Goal: Information Seeking & Learning: Learn about a topic

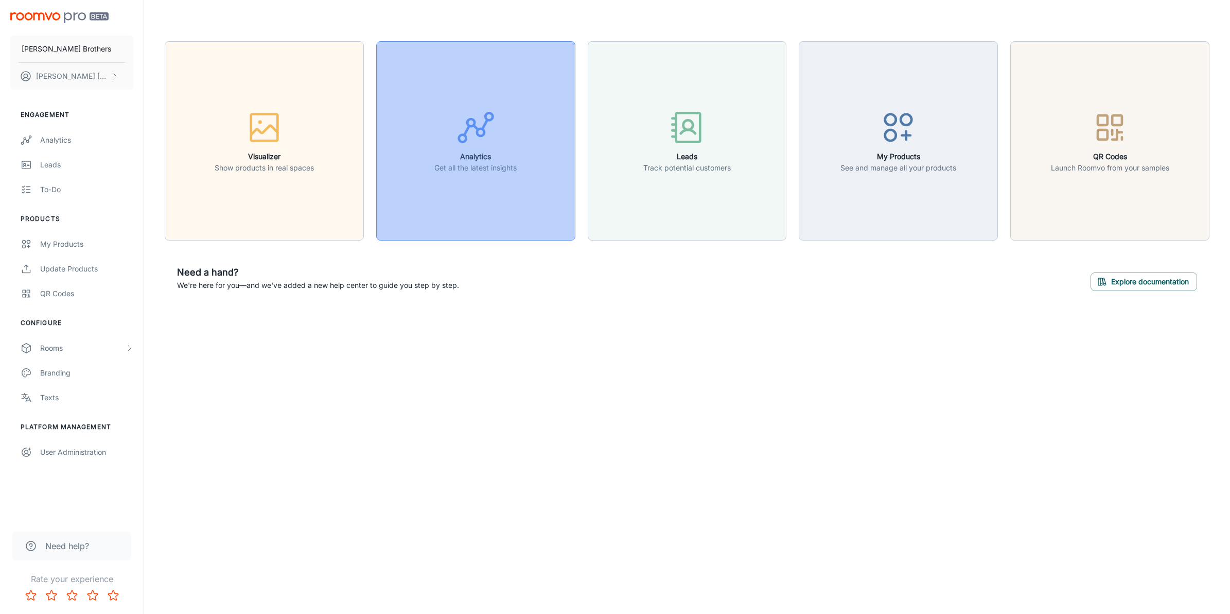
click at [482, 144] on icon "button" at bounding box center [476, 127] width 39 height 39
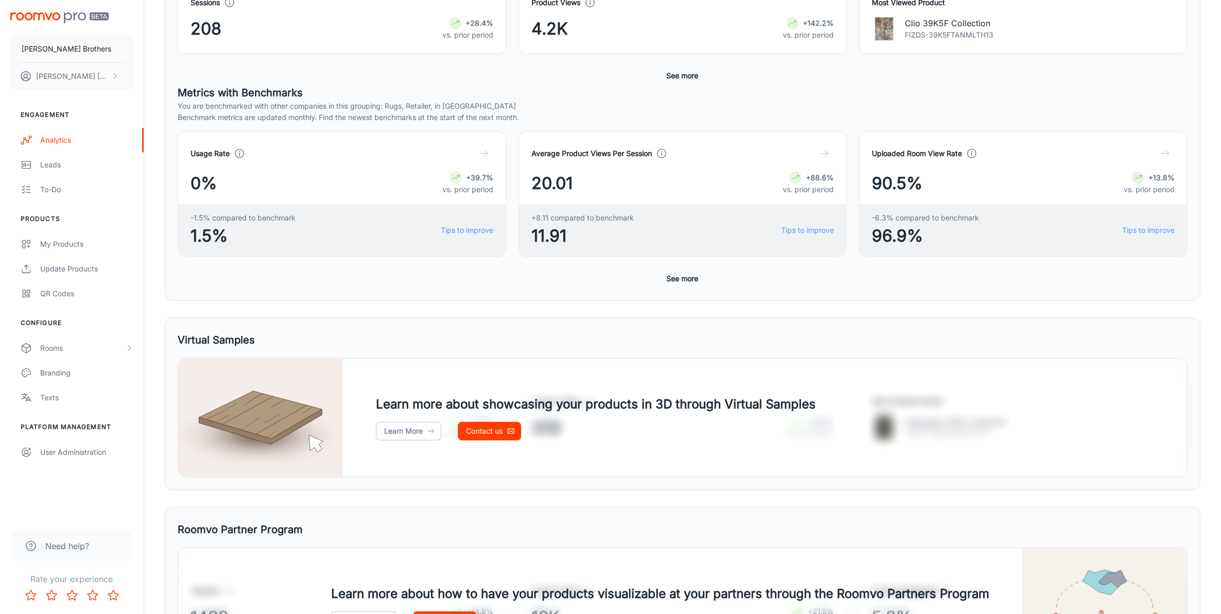
scroll to position [333, 0]
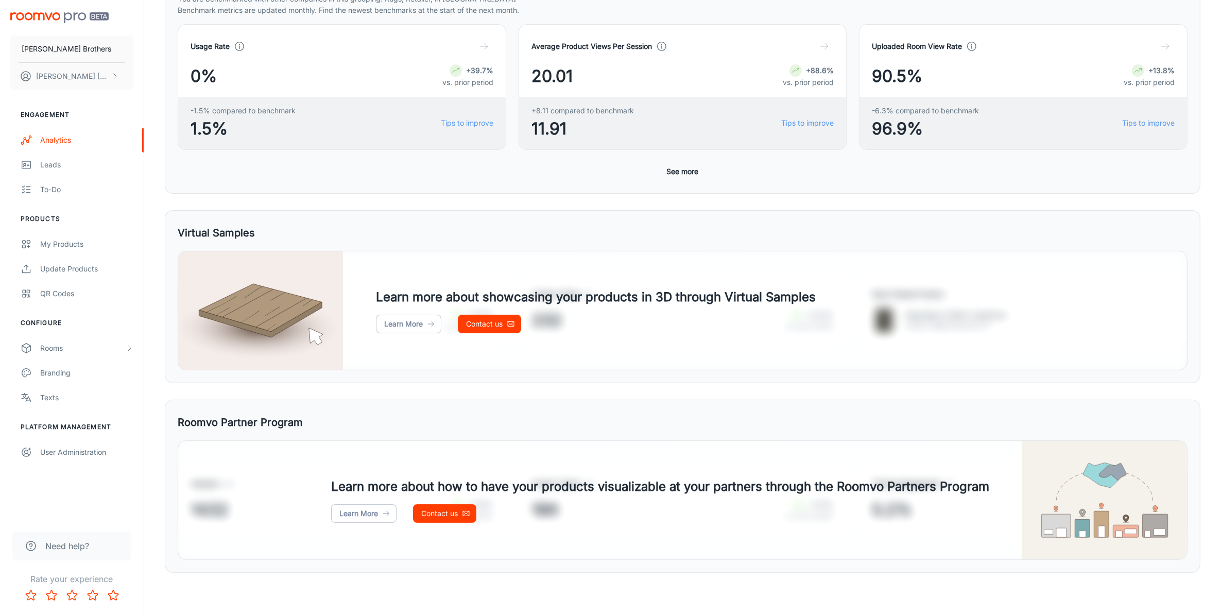
click at [661, 161] on div "Usage Rate 0% +39.7% vs. prior period -1.5% compared to benchmark 1.5% Tips to …" at bounding box center [683, 102] width 1010 height 157
click at [668, 170] on button "See more" at bounding box center [683, 171] width 40 height 19
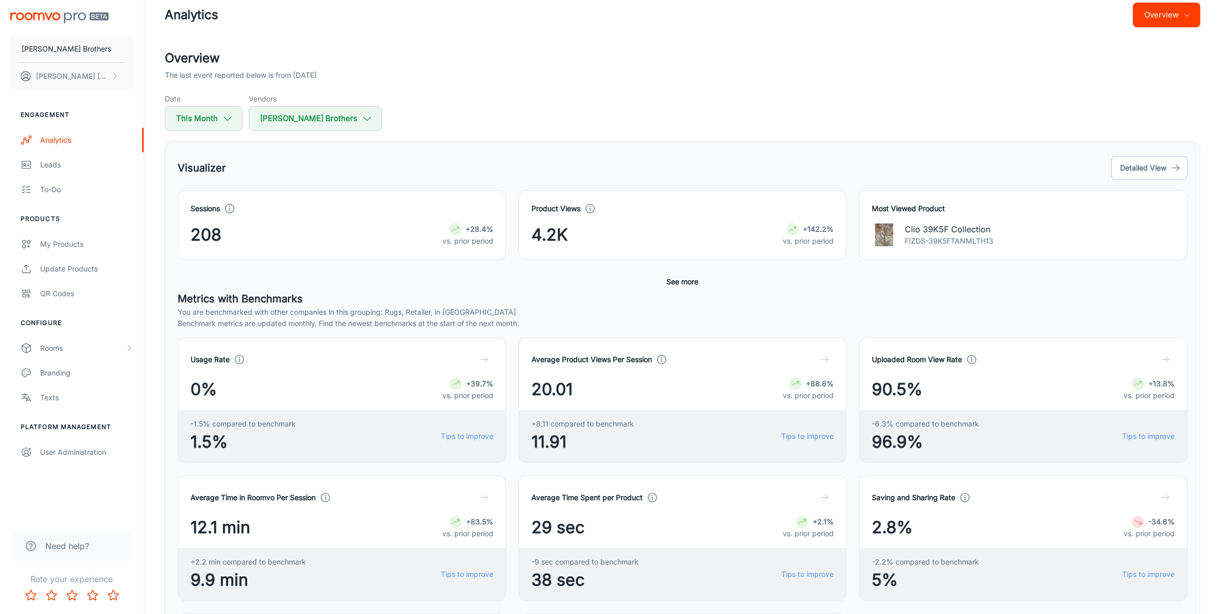
scroll to position [0, 0]
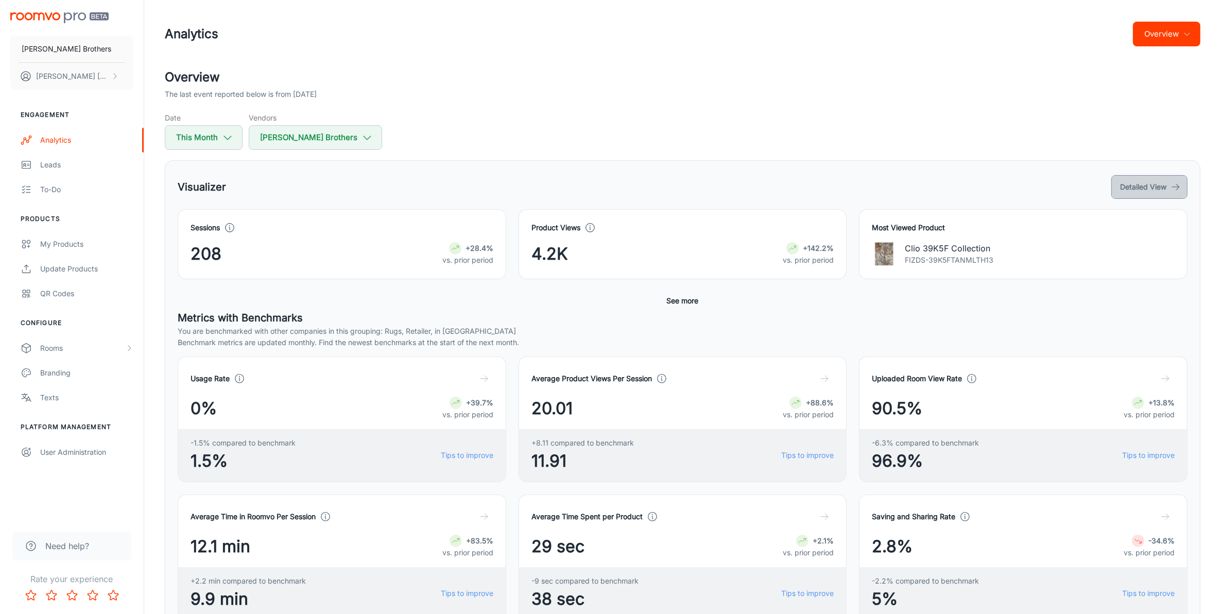
click at [1135, 191] on button "Detailed View" at bounding box center [1149, 187] width 76 height 24
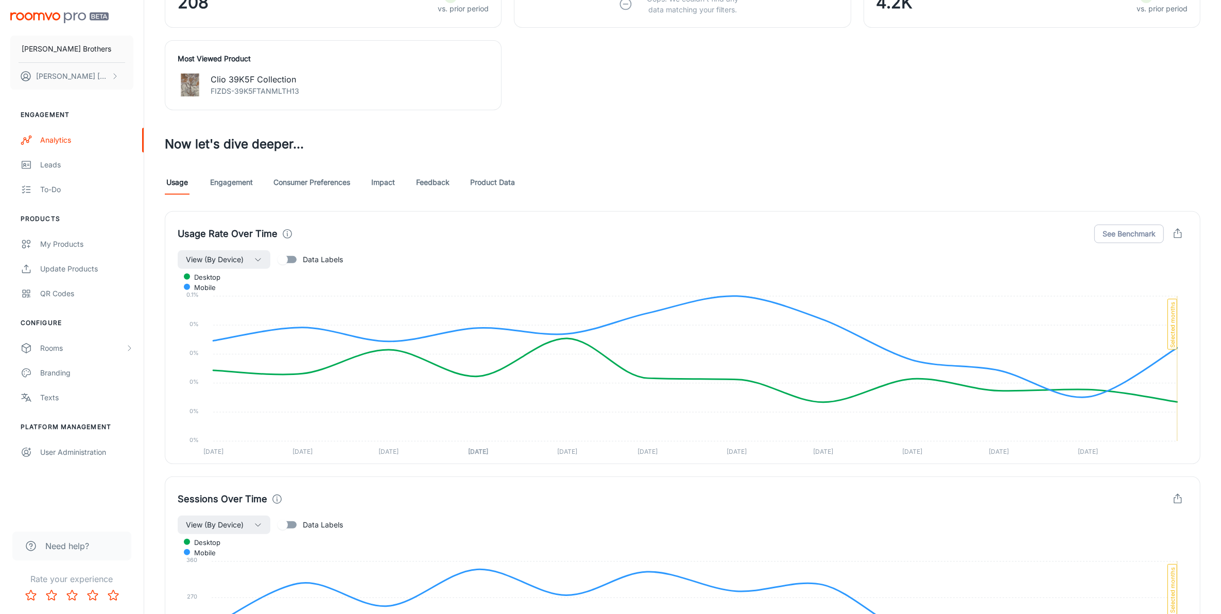
scroll to position [129, 0]
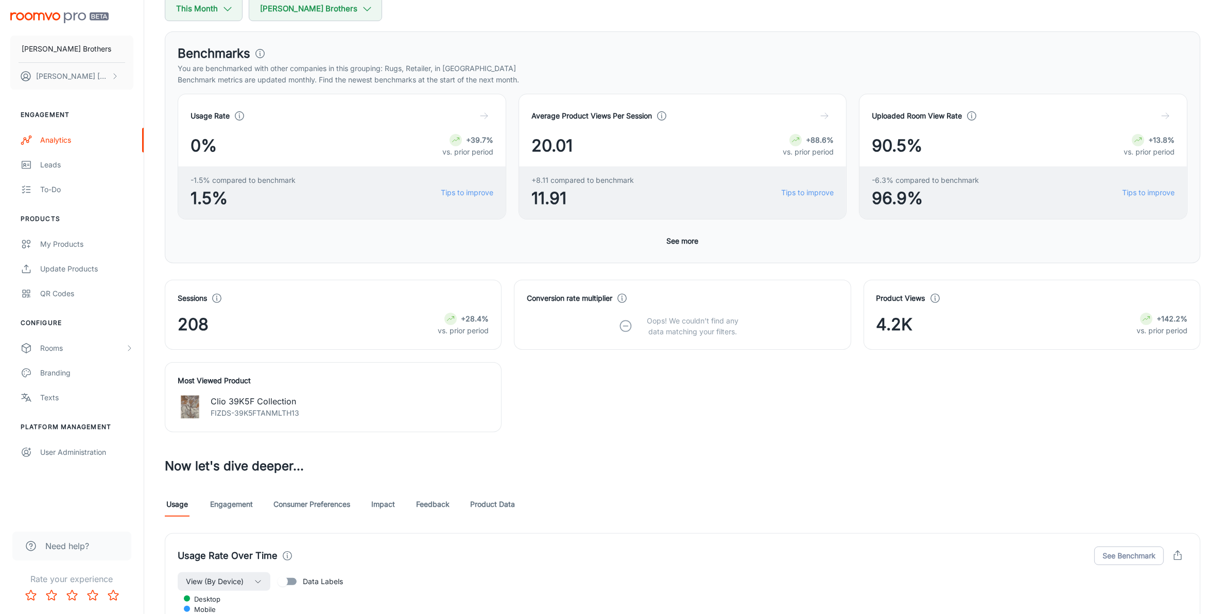
click at [698, 239] on button "See more" at bounding box center [683, 241] width 40 height 19
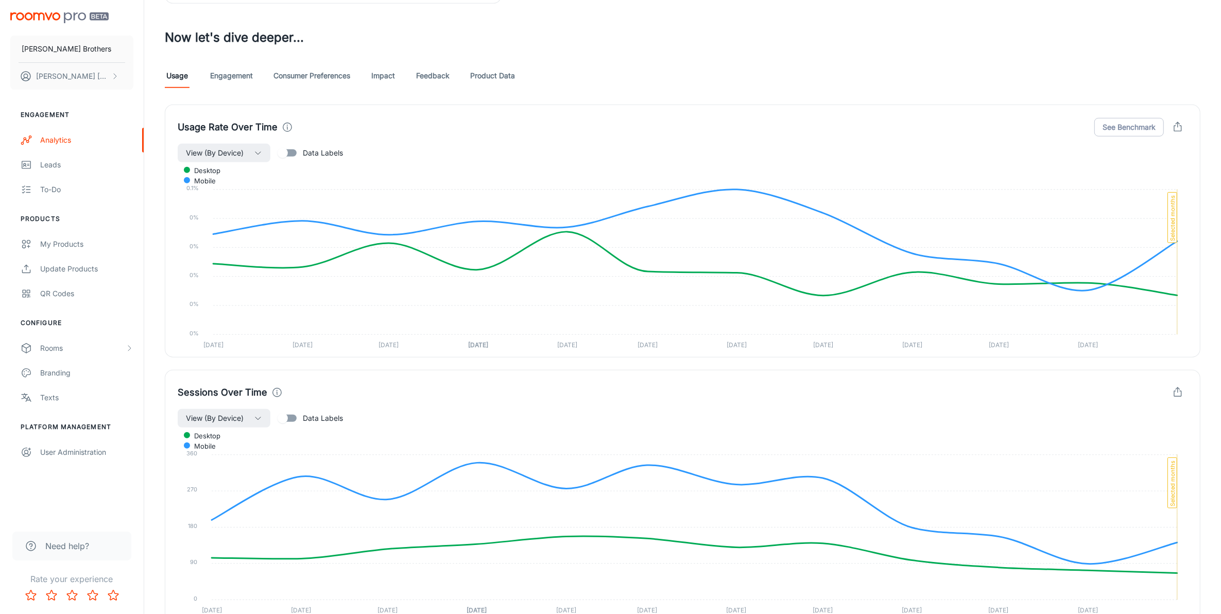
scroll to position [708, 0]
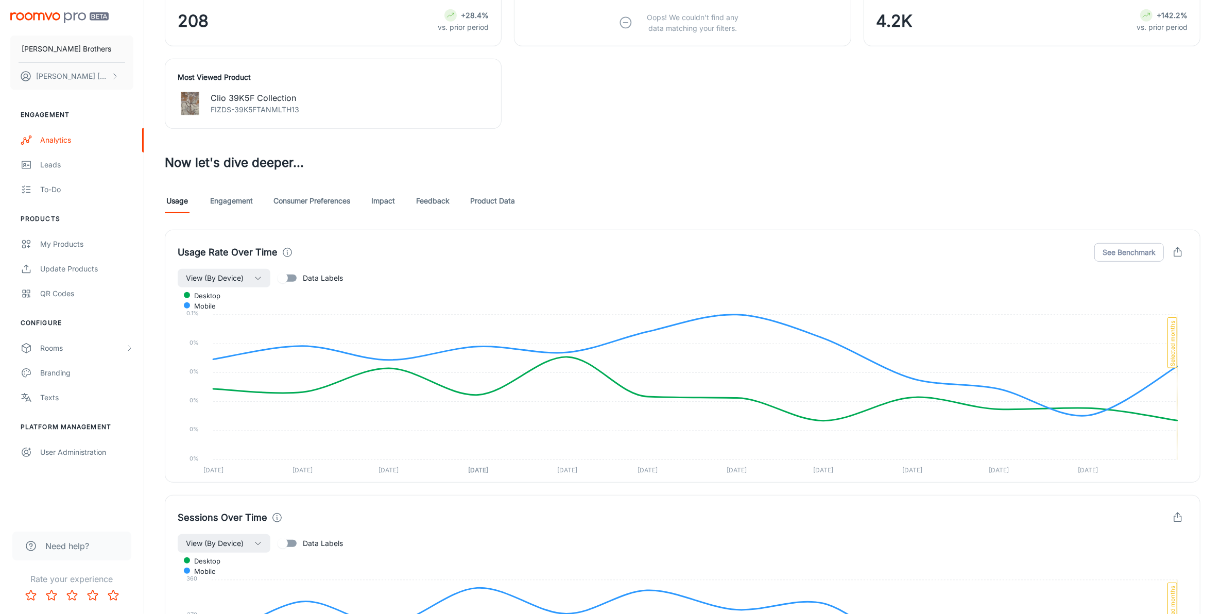
click at [246, 204] on link "Engagement" at bounding box center [231, 200] width 43 height 25
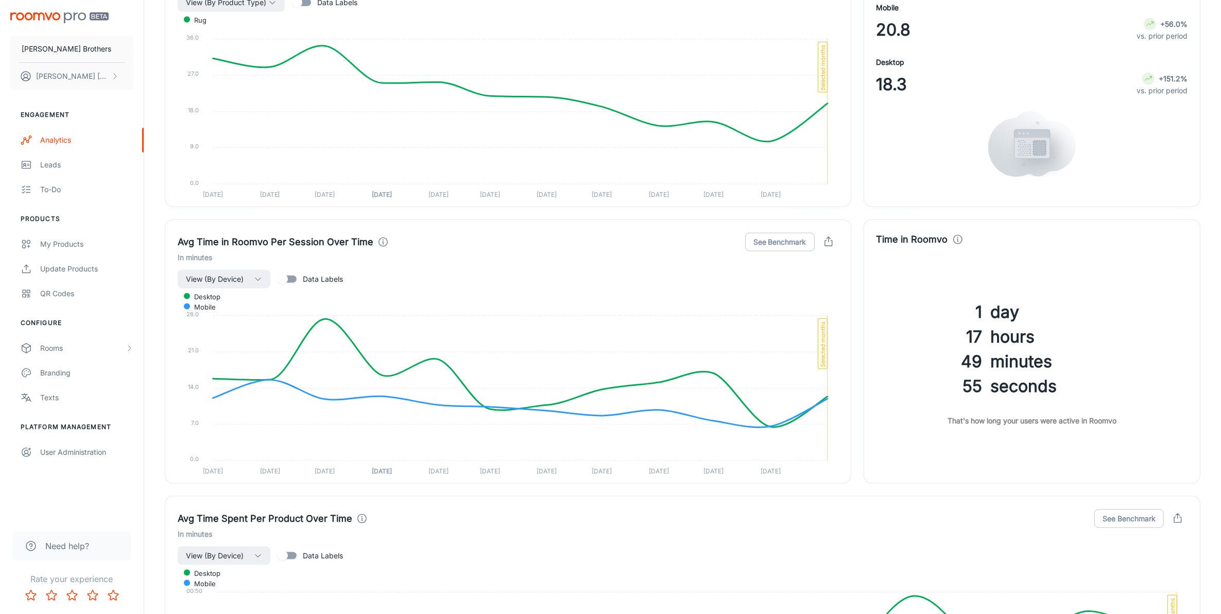
scroll to position [1385, 0]
